Goal: Task Accomplishment & Management: Complete application form

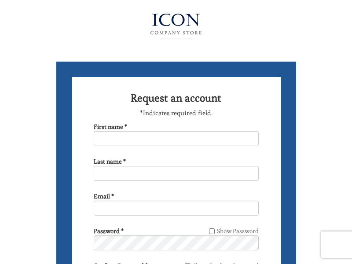
click at [176, 24] on img at bounding box center [176, 26] width 96 height 35
